Goal: Task Accomplishment & Management: Use online tool/utility

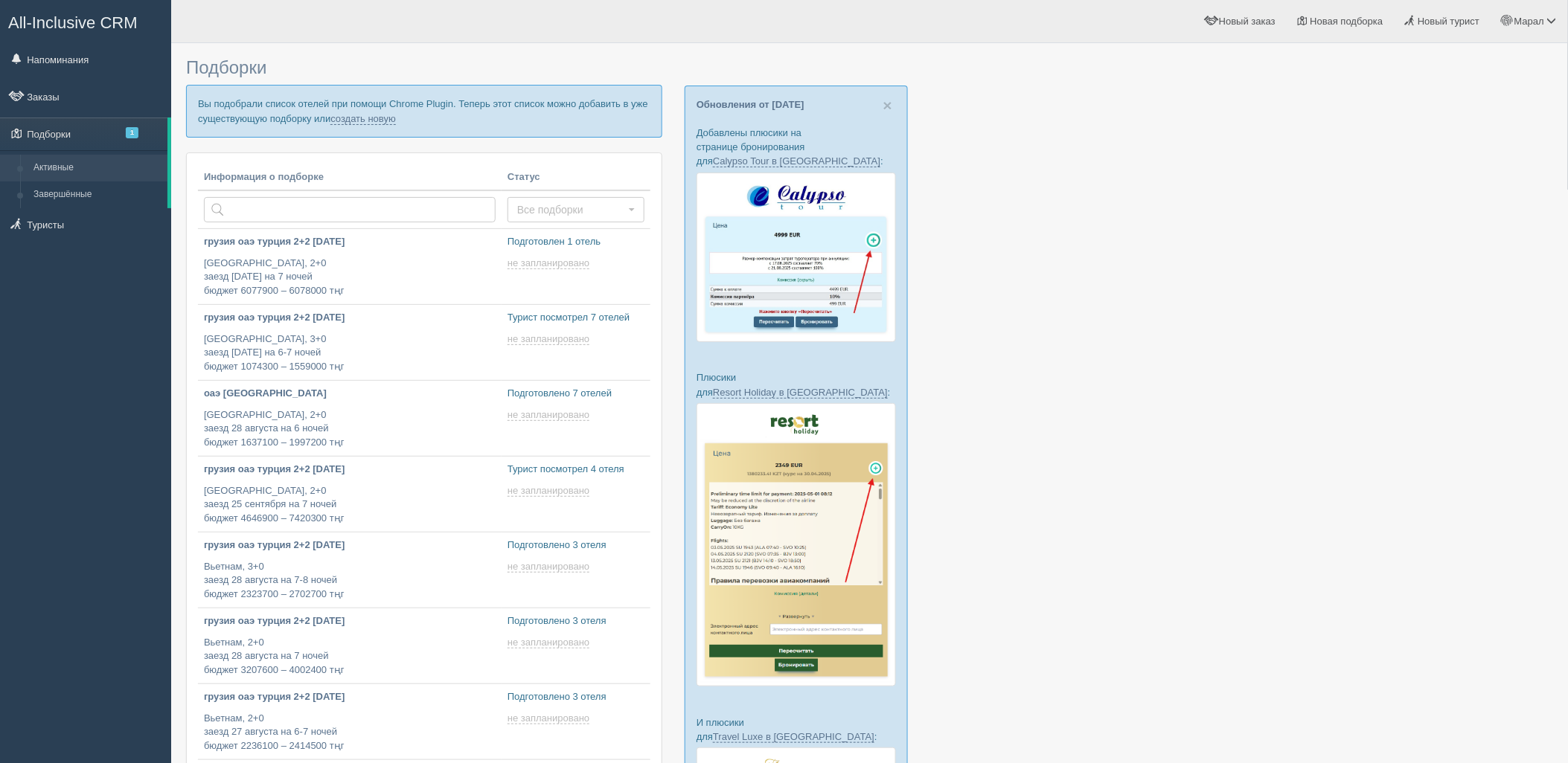
click at [1368, 165] on div at bounding box center [869, 576] width 1367 height 1050
type input "2025-08-19 12:45"
click at [378, 119] on link "создать новую" at bounding box center [363, 119] width 65 height 12
type input "2025-08-19 18:55"
type input "2025-08-19 18:50"
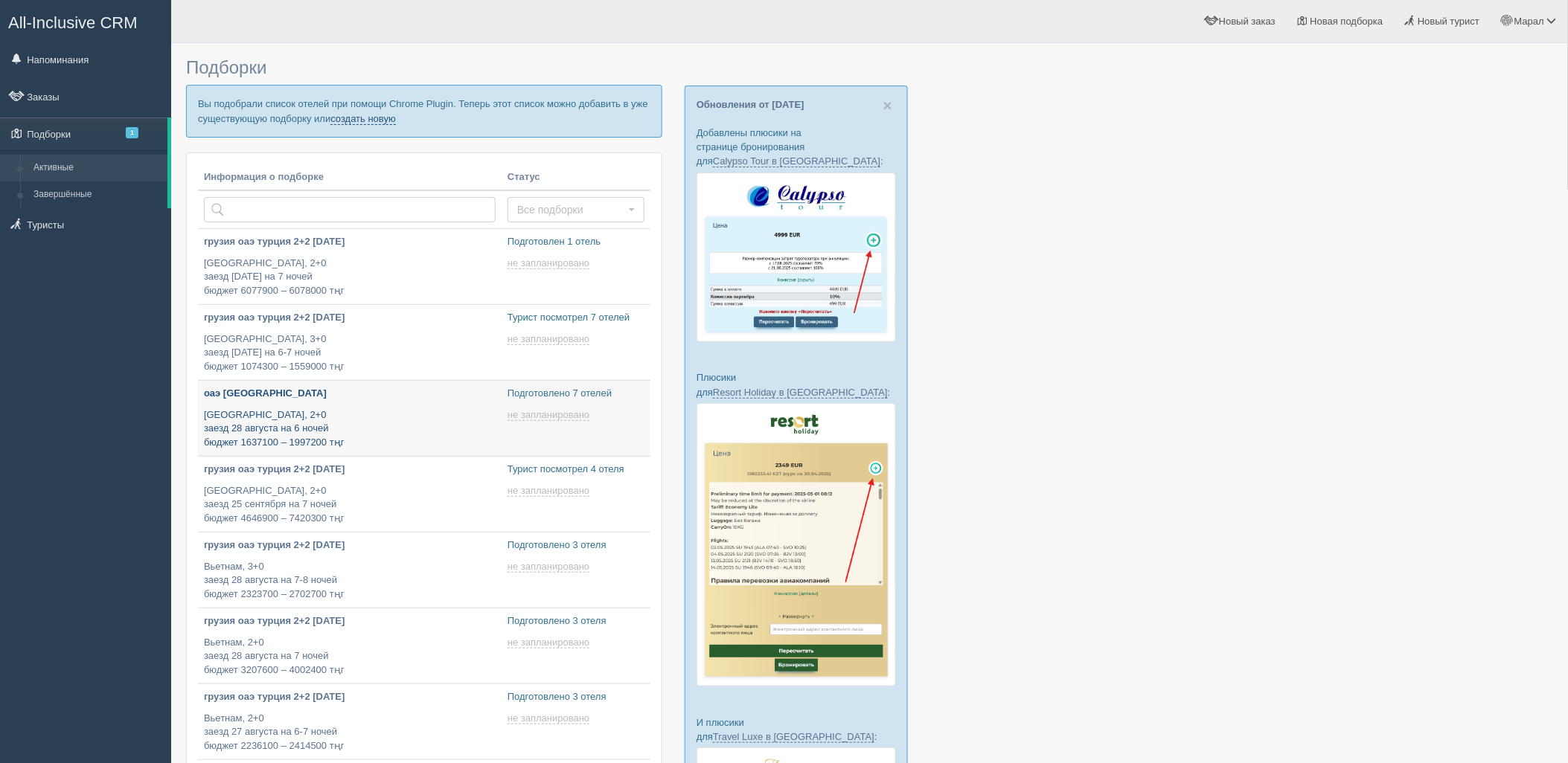
scroll to position [10, 0]
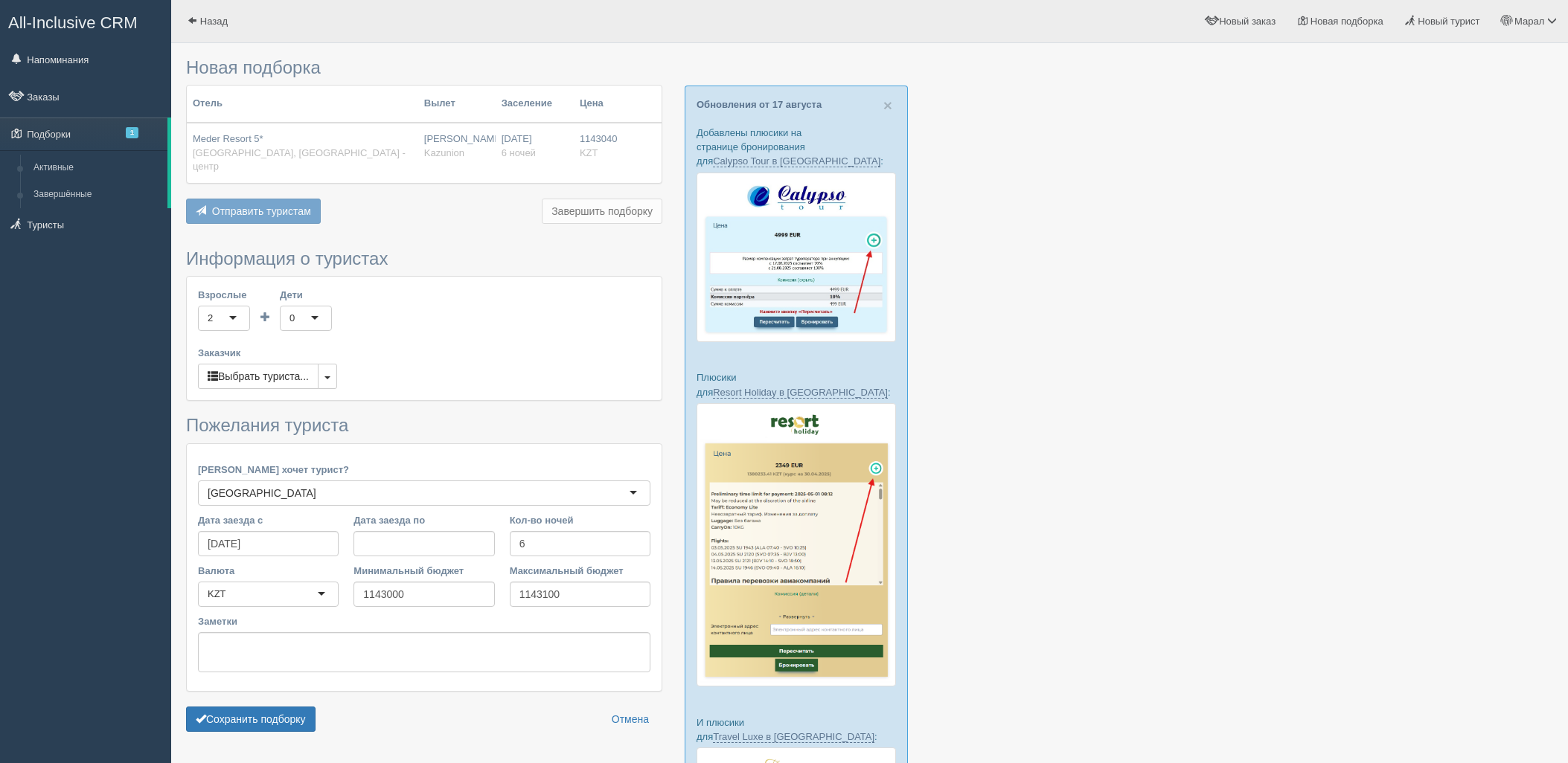
scroll to position [229, 0]
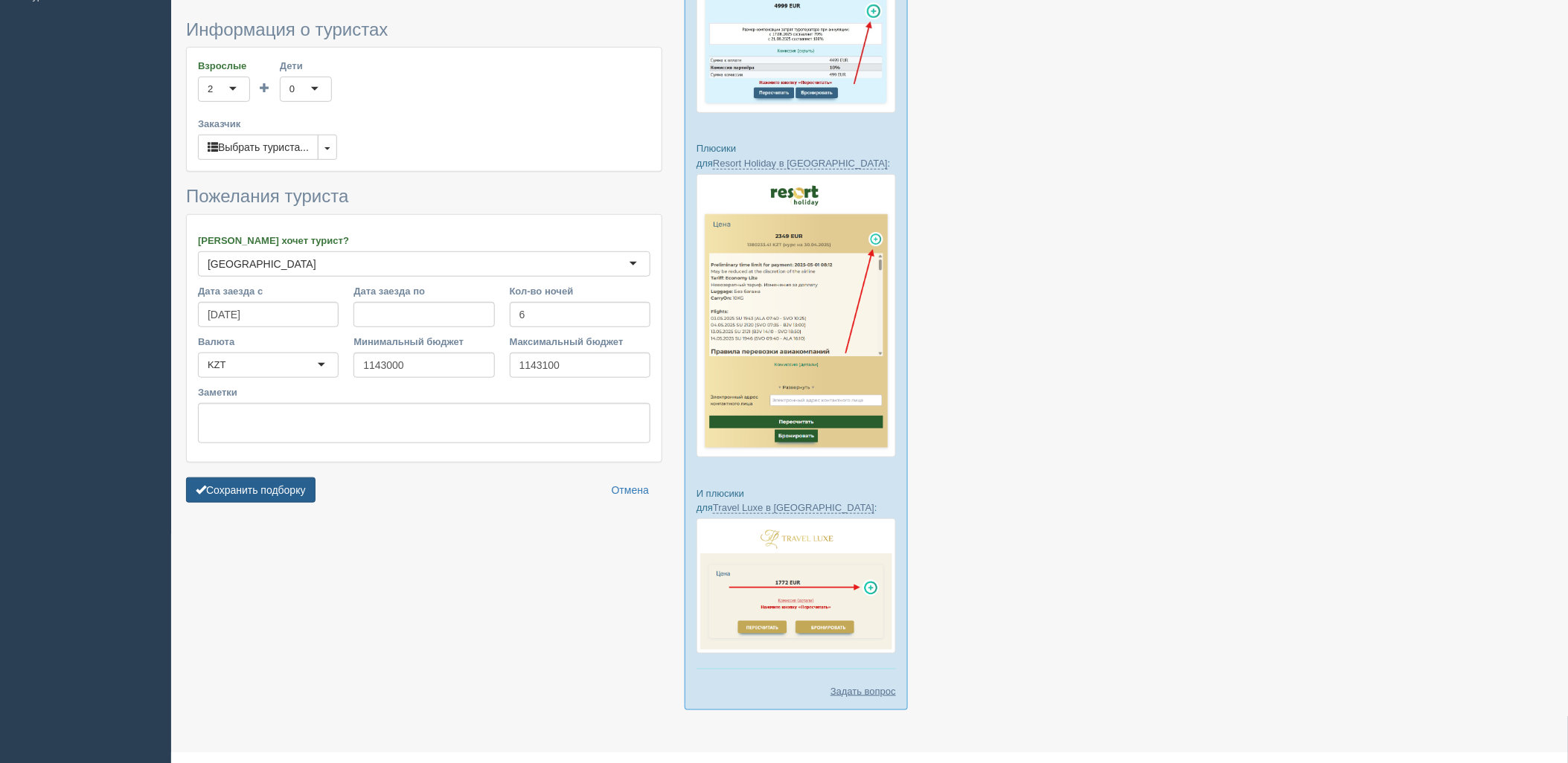
click at [272, 477] on button "Сохранить подборку" at bounding box center [250, 489] width 129 height 25
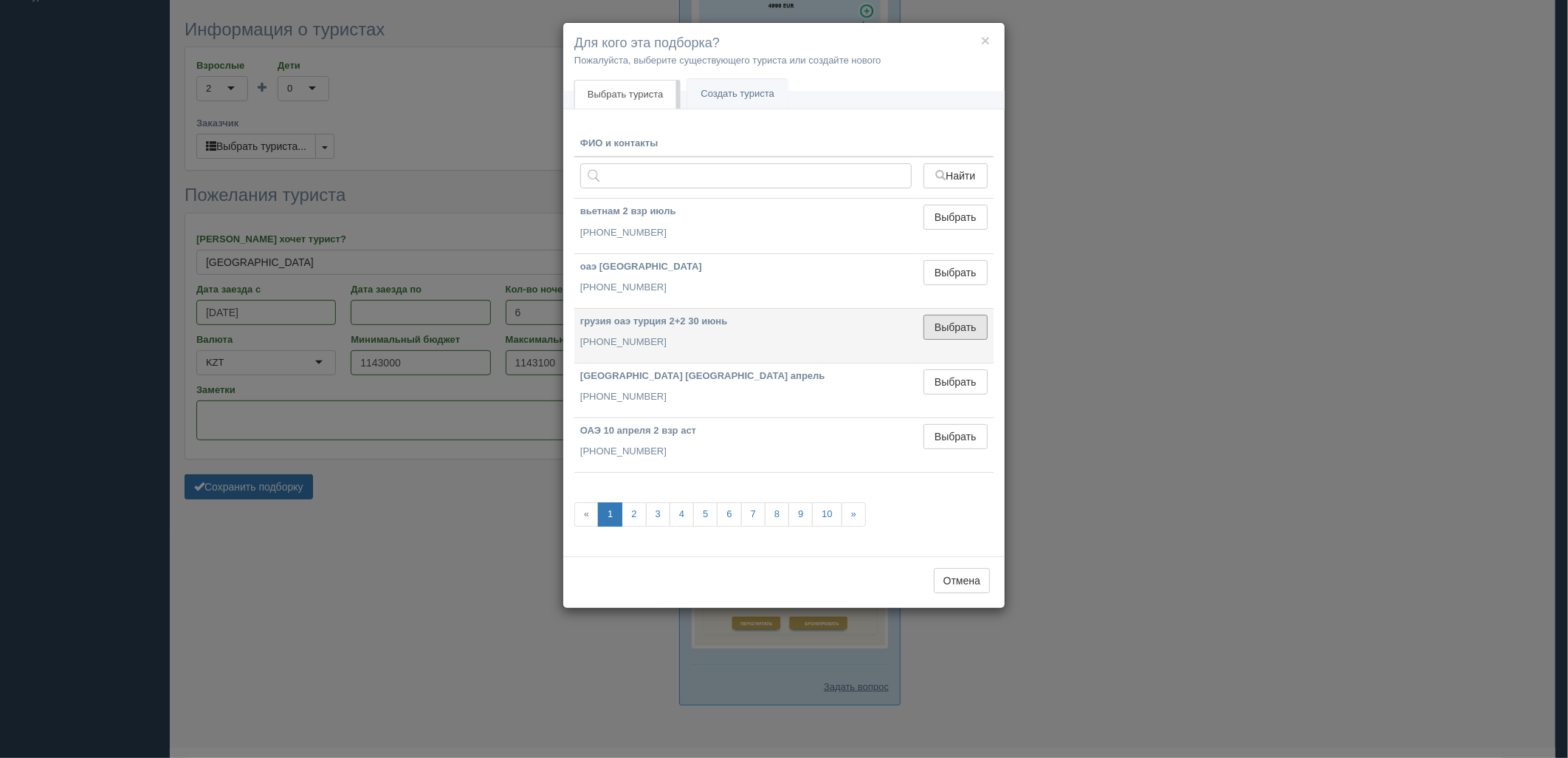
click at [958, 319] on button "Выбрать" at bounding box center [956, 326] width 64 height 25
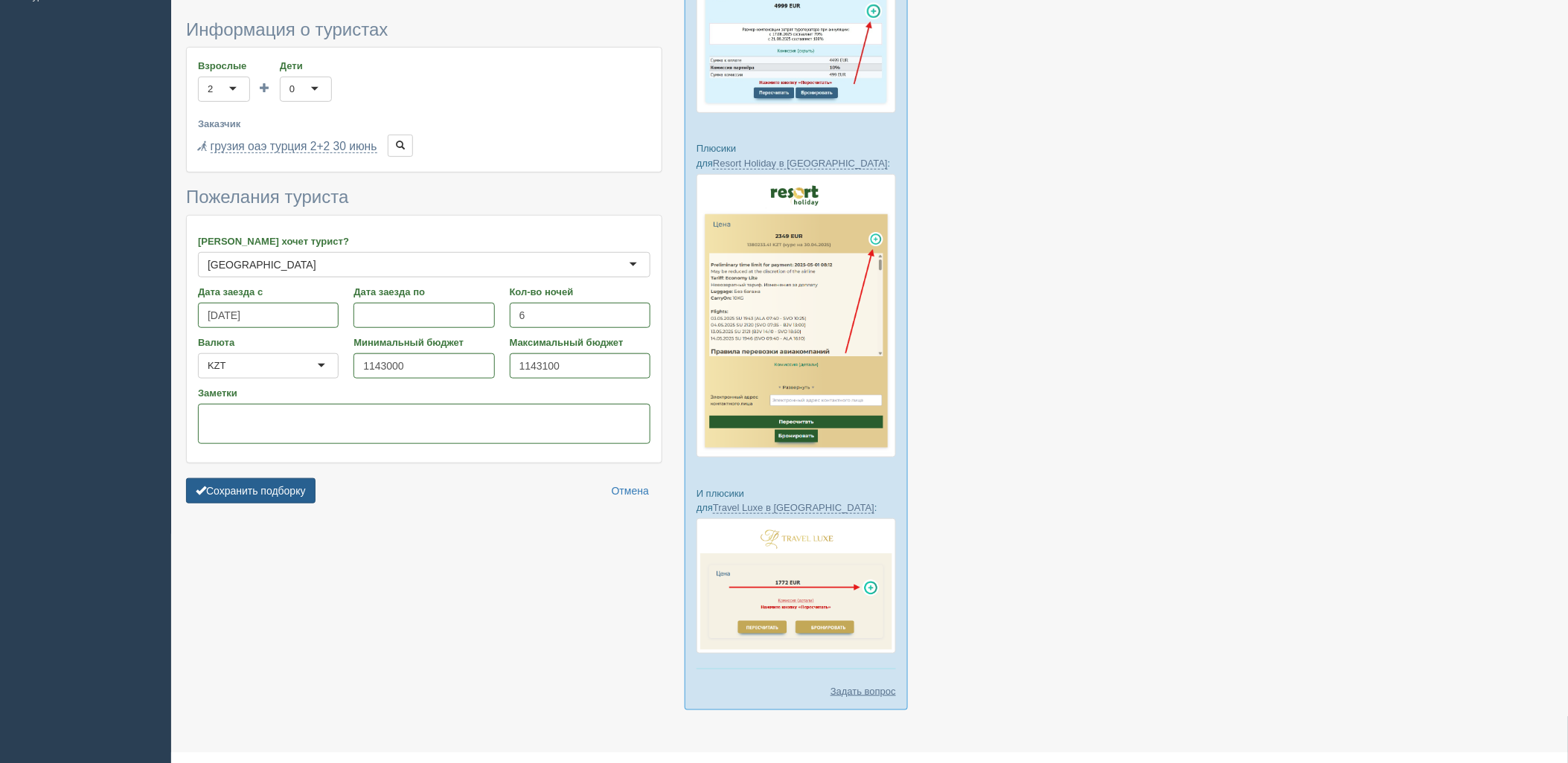
click at [267, 480] on button "Сохранить подборку" at bounding box center [250, 490] width 129 height 25
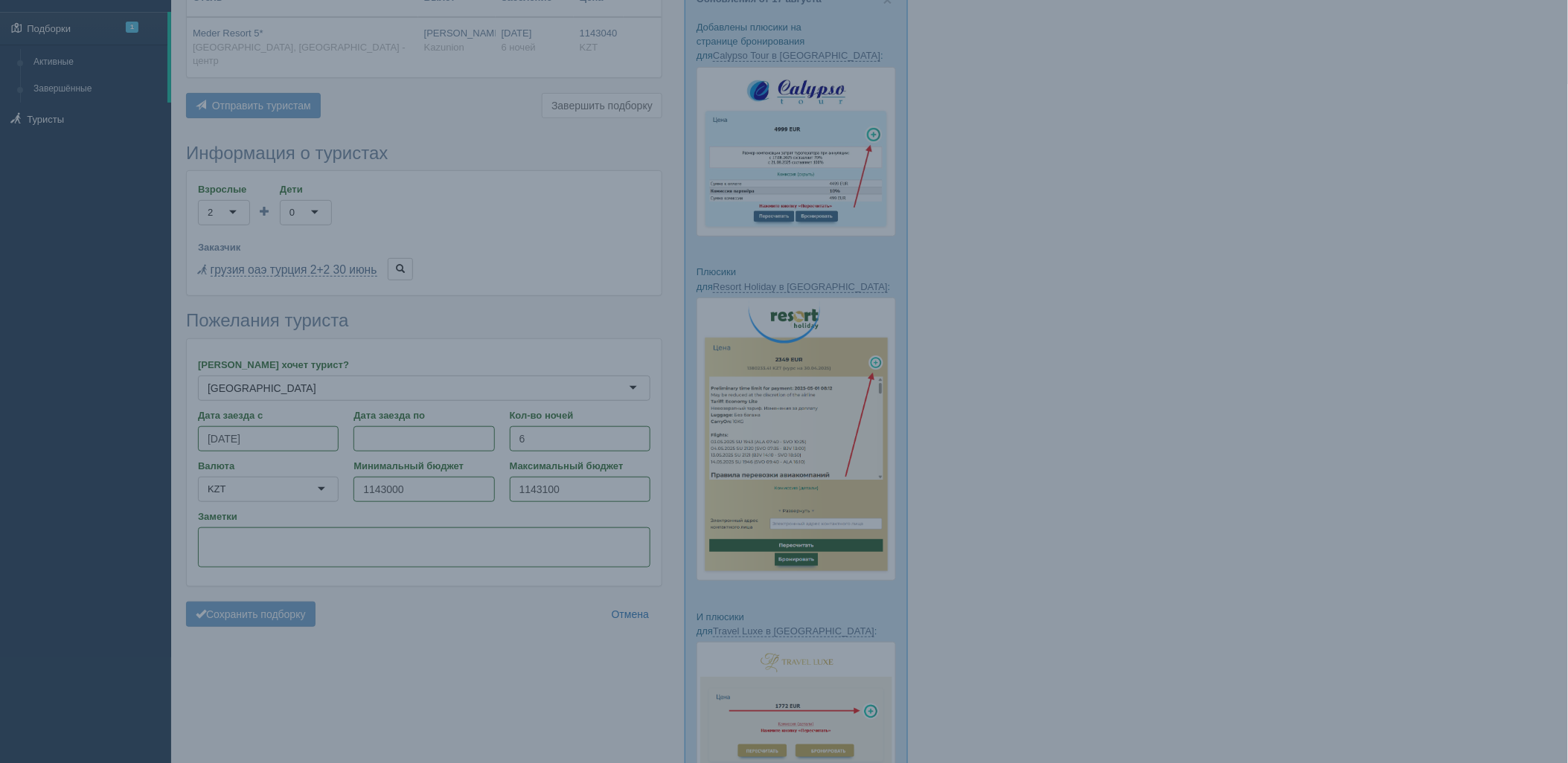
scroll to position [0, 0]
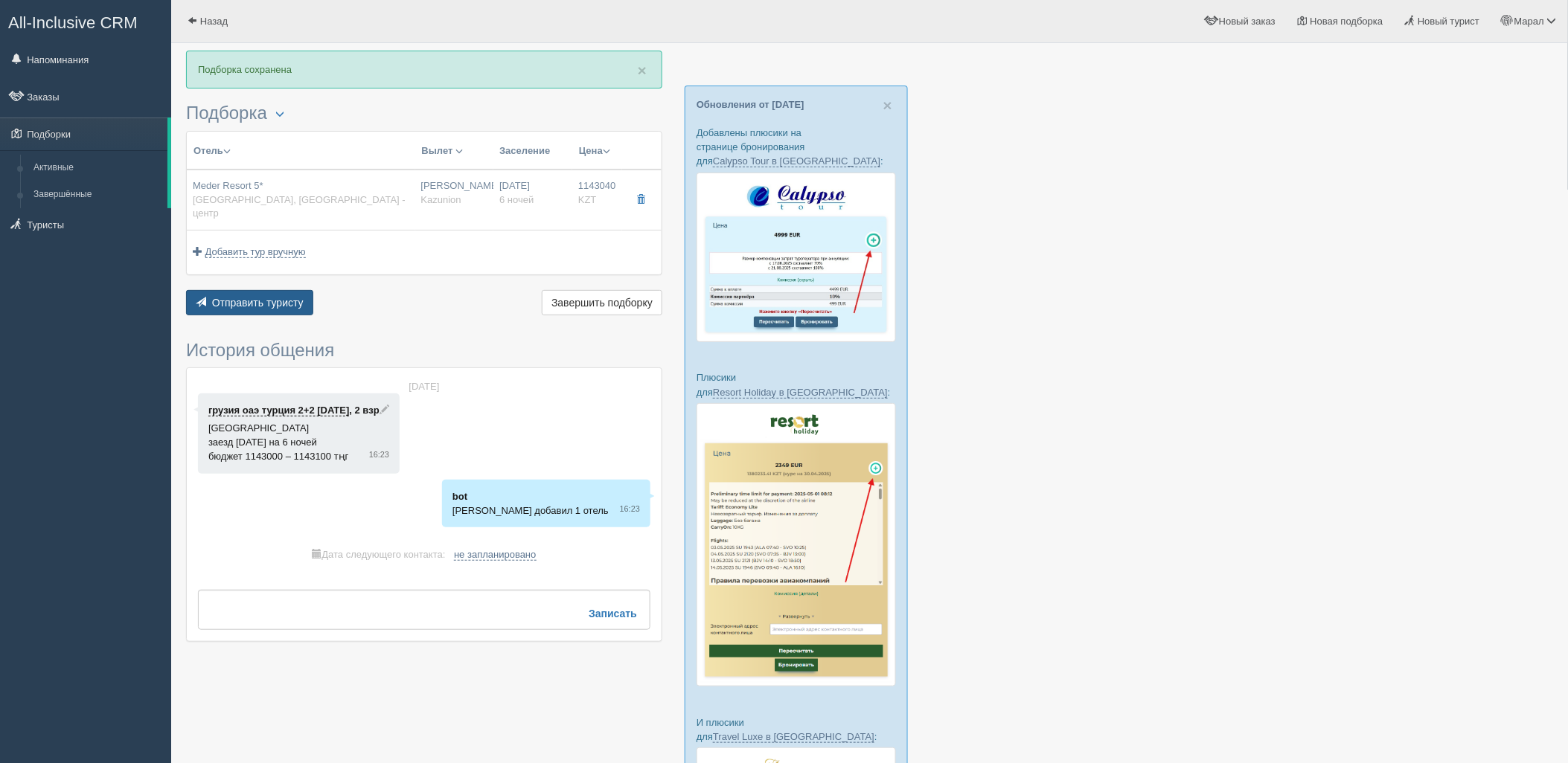
click at [284, 290] on button "Отправить туристу Отправить" at bounding box center [250, 302] width 128 height 25
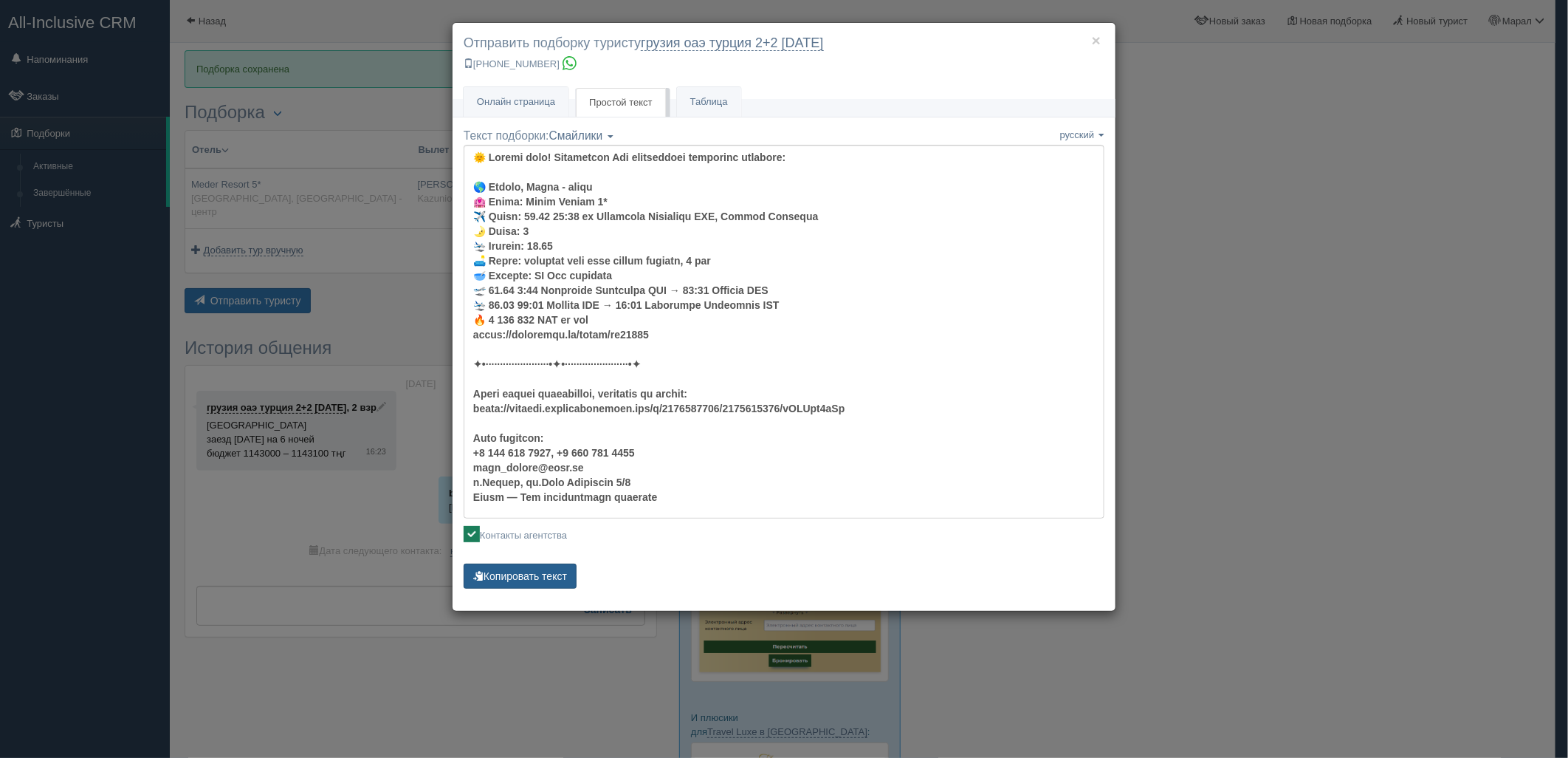
click at [549, 570] on button "Копировать текст" at bounding box center [519, 576] width 113 height 25
click at [549, 570] on button "Копировать текст" at bounding box center [519, 576] width 113 height 25
drag, startPoint x: 1323, startPoint y: 410, endPoint x: 1111, endPoint y: 377, distance: 214.6
click at [1322, 410] on div "× Отправить подборку туристу грузия оаэ [GEOGRAPHIC_DATA] 2+2 [DATE] [PHONE_NUM…" at bounding box center [784, 379] width 1568 height 758
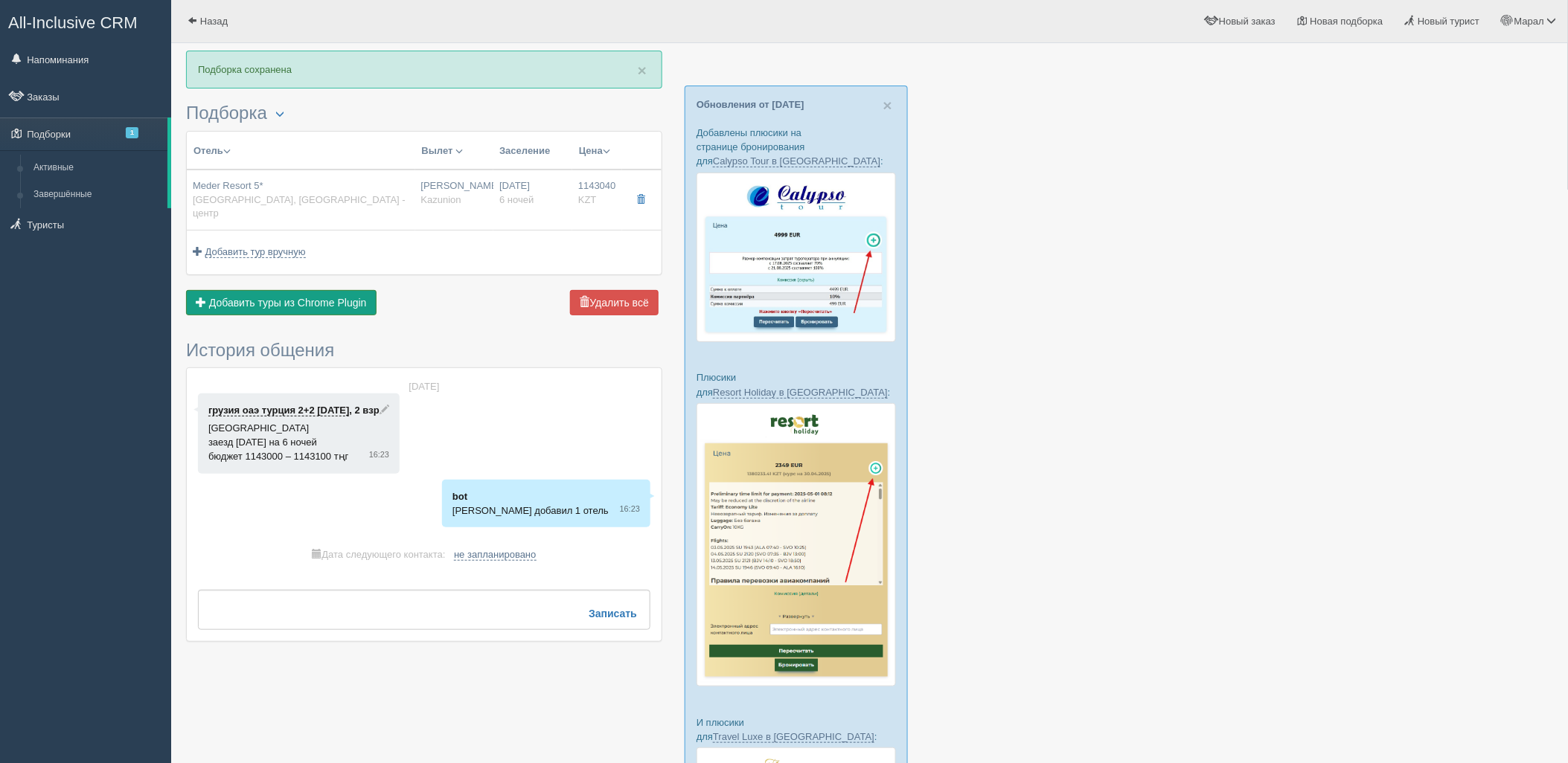
click at [329, 297] on span "Добавить туры из Chrome Plugin" at bounding box center [288, 303] width 158 height 12
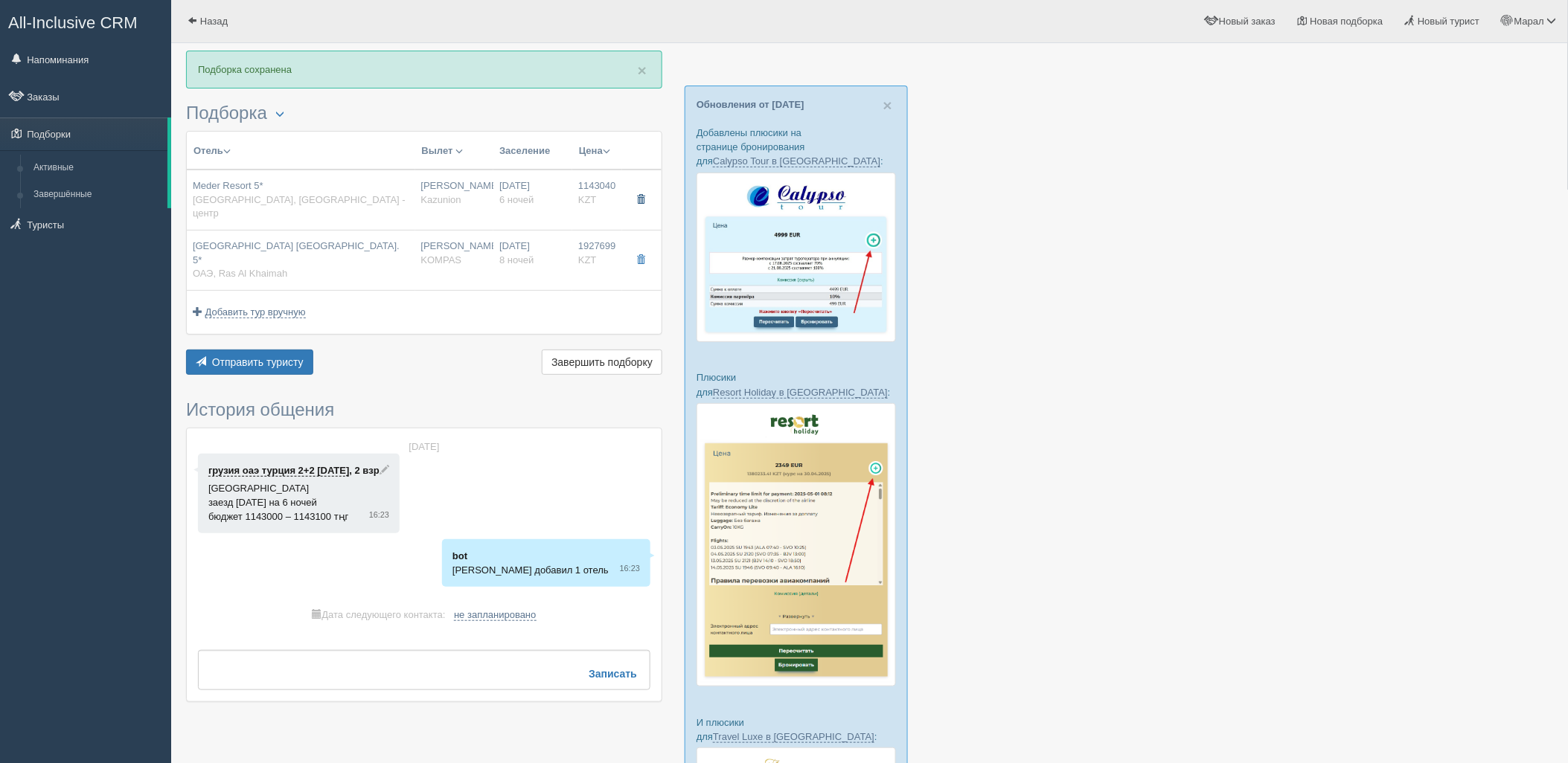
click at [642, 195] on span "button" at bounding box center [641, 199] width 9 height 9
click at [258, 356] on span "Отправить туристу" at bounding box center [258, 362] width 91 height 12
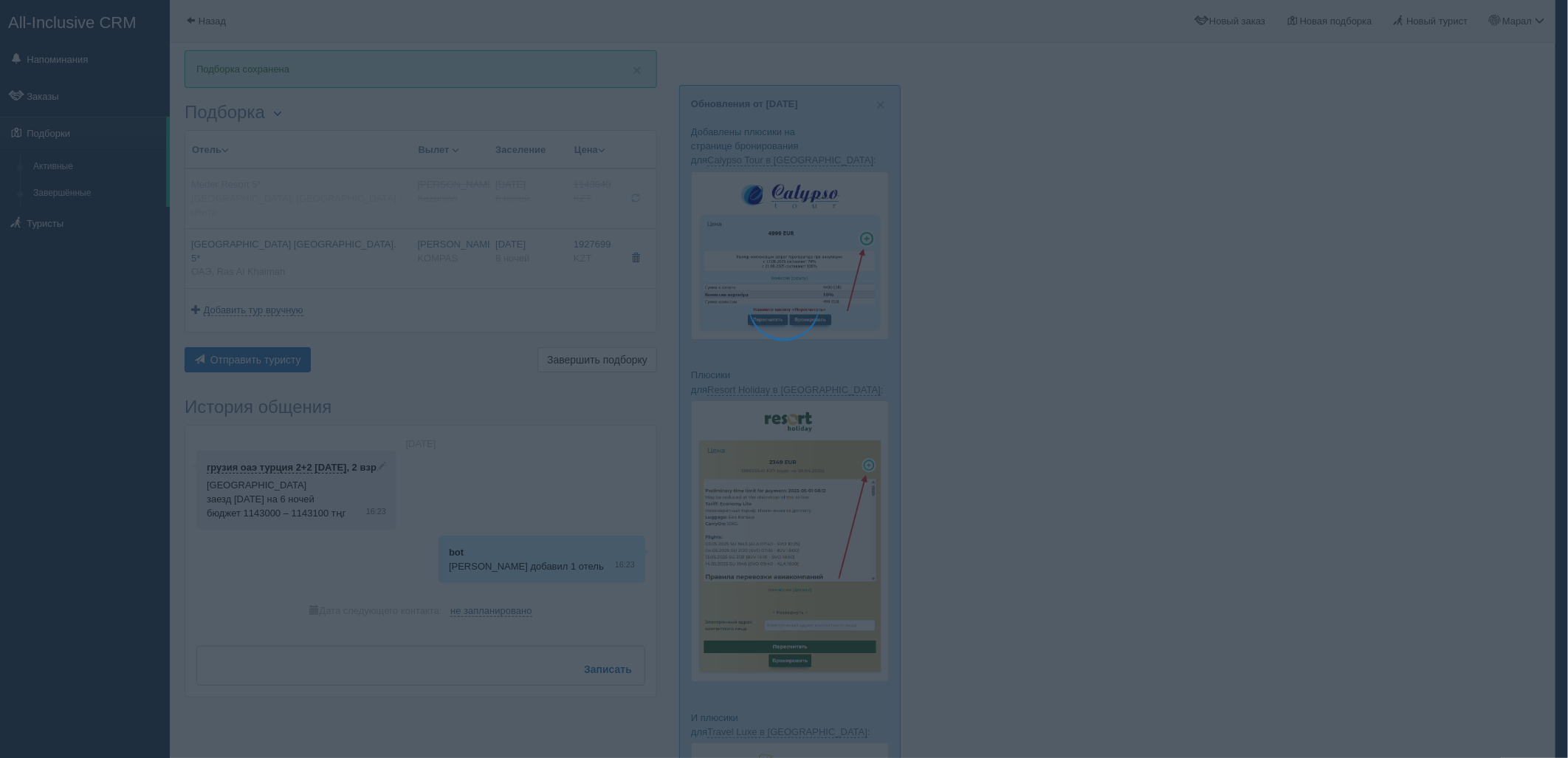
type textarea "🌞 Loremi dolo! Sitametcon Adi elitseddoei temporinc utlabore: 🌎 ETD, Mag Al Eni…"
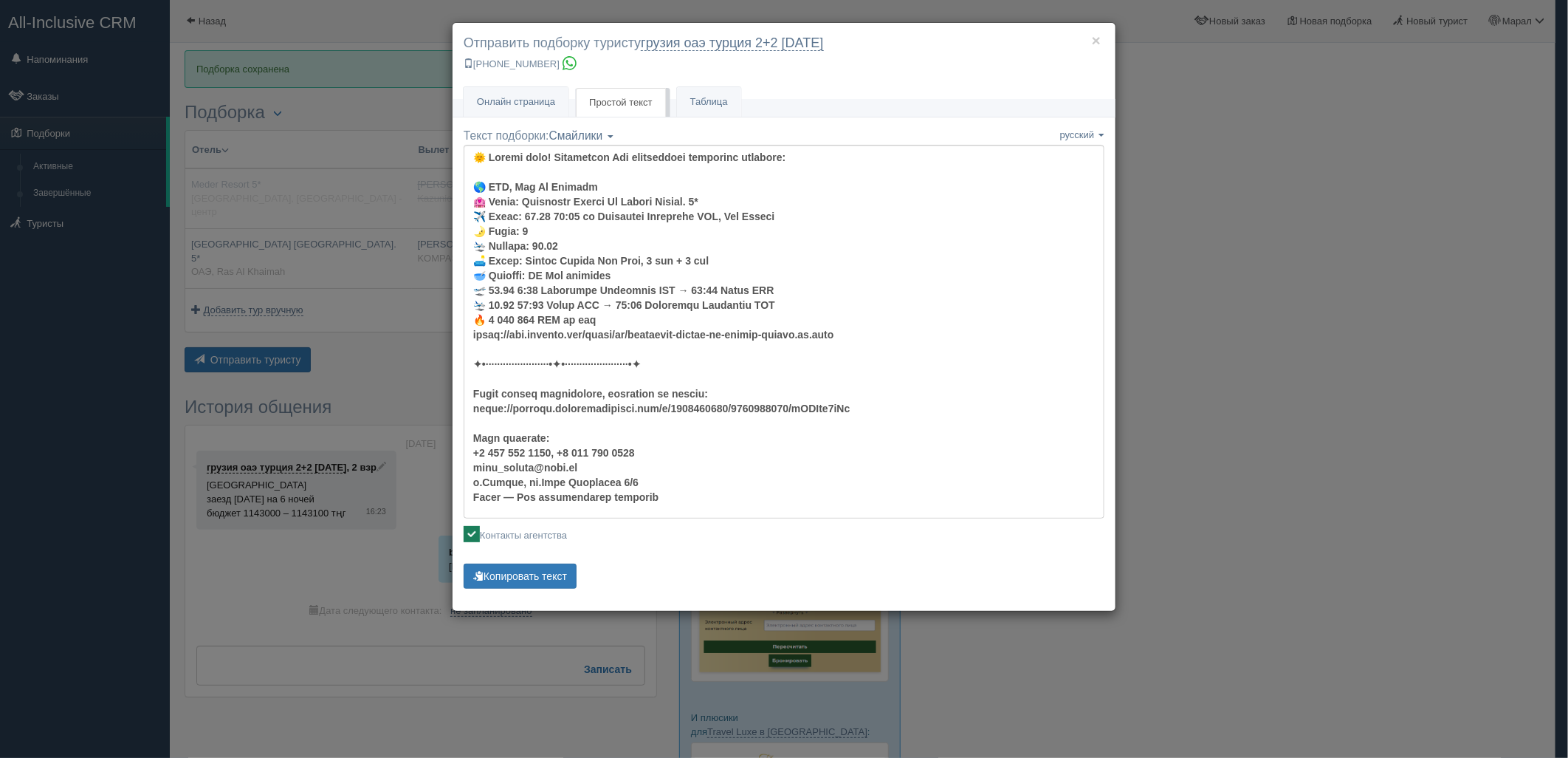
click at [534, 561] on div "Текст подборки: Смайлики Компактный Аскетический Смайлики Смайлики Компактный А…" at bounding box center [784, 359] width 641 height 464
click at [533, 571] on button "Копировать текст" at bounding box center [519, 576] width 113 height 25
click at [535, 570] on button "Копировать текст" at bounding box center [519, 576] width 113 height 25
